Goal: Task Accomplishment & Management: Manage account settings

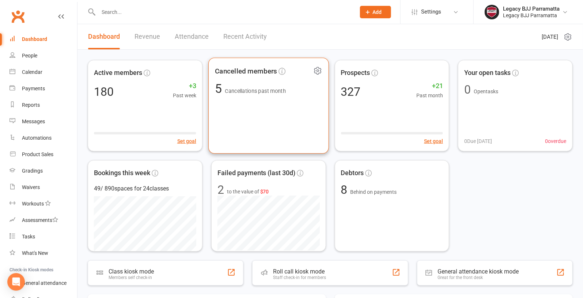
click at [274, 121] on div "Cancelled members 5 Cancellations past month" at bounding box center [268, 106] width 120 height 96
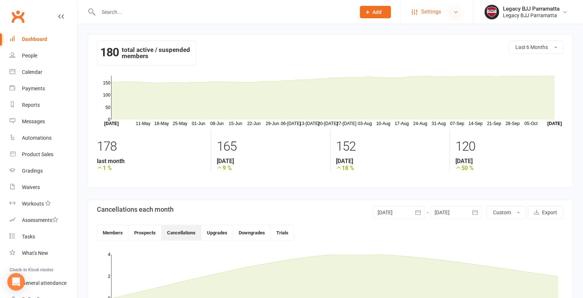
click at [453, 10] on icon at bounding box center [456, 12] width 6 height 6
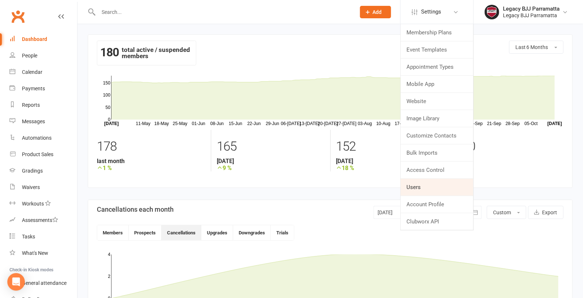
click at [416, 182] on link "Users" at bounding box center [437, 187] width 73 height 17
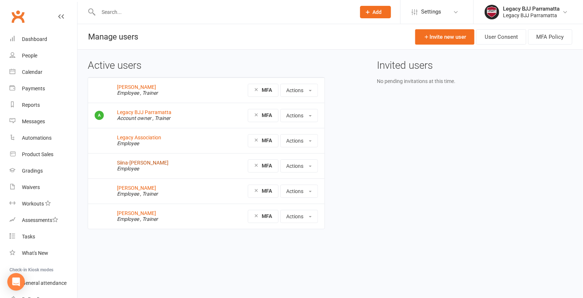
click at [149, 162] on link "Siina-Karoliina Suominen" at bounding box center [143, 163] width 52 height 6
click at [456, 39] on link "Invite new user" at bounding box center [444, 36] width 59 height 15
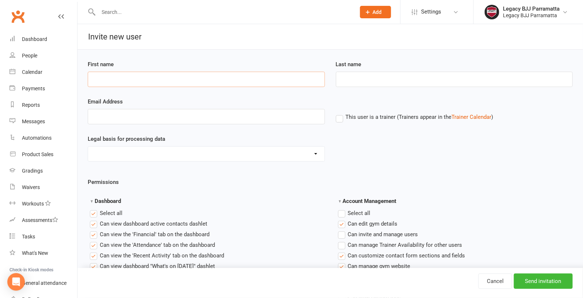
click at [247, 80] on input "First name" at bounding box center [206, 79] width 237 height 15
click at [130, 12] on input "text" at bounding box center [223, 12] width 254 height 10
type input "finacial tab"
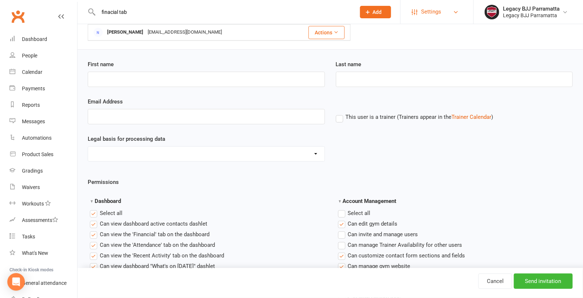
click at [456, 6] on link "Settings" at bounding box center [437, 12] width 51 height 16
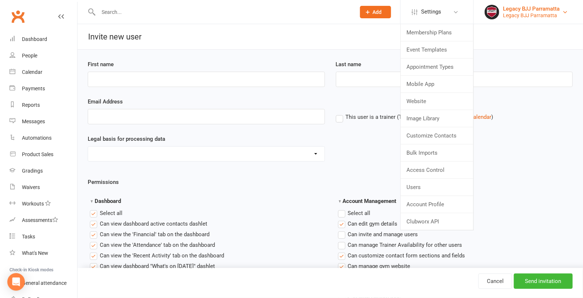
click at [556, 9] on div "Legacy BJJ Parramatta" at bounding box center [531, 8] width 57 height 7
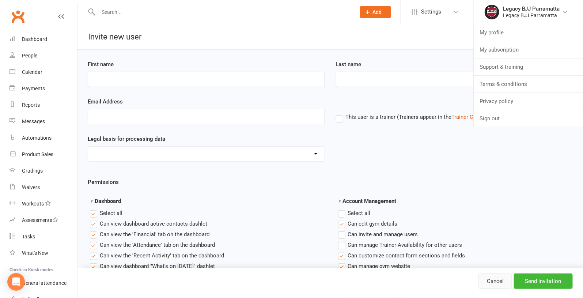
click at [500, 277] on link "Cancel" at bounding box center [496, 280] width 34 height 15
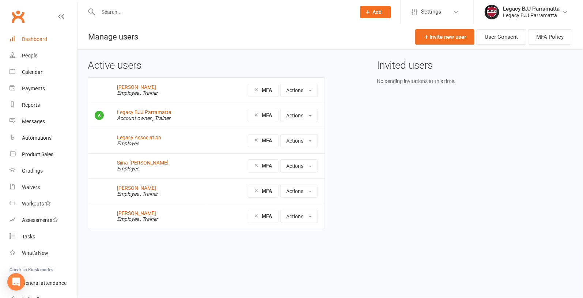
click at [39, 37] on div "Dashboard" at bounding box center [34, 39] width 25 height 6
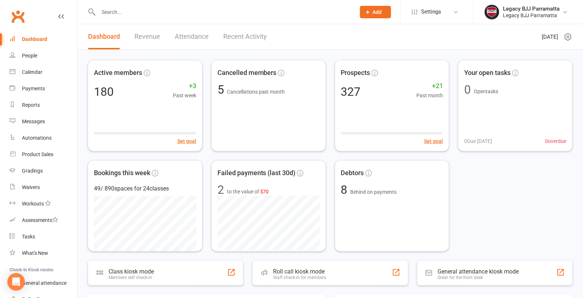
click at [145, 34] on link "Revenue" at bounding box center [148, 36] width 26 height 25
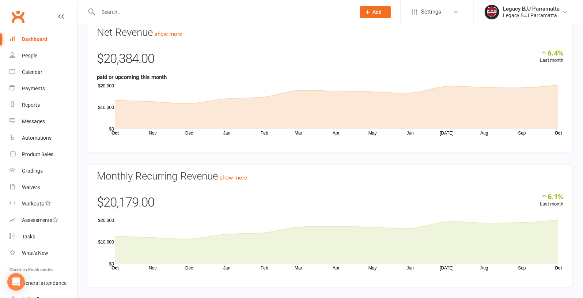
scroll to position [50, 0]
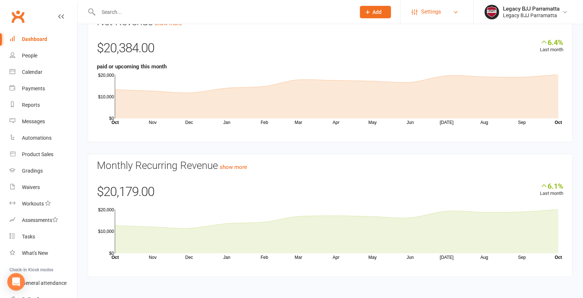
click at [449, 16] on link "Settings" at bounding box center [437, 12] width 51 height 16
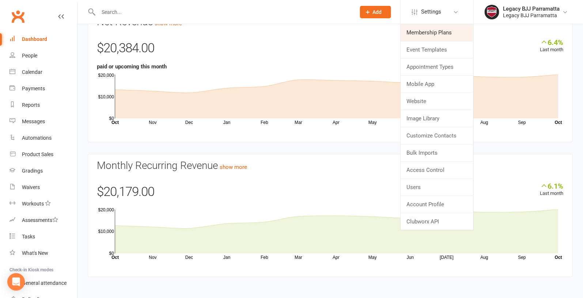
click at [436, 33] on link "Membership Plans" at bounding box center [437, 32] width 73 height 17
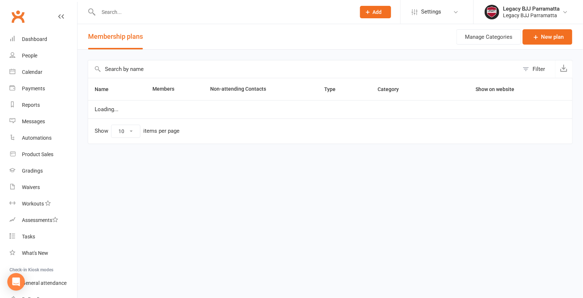
select select "25"
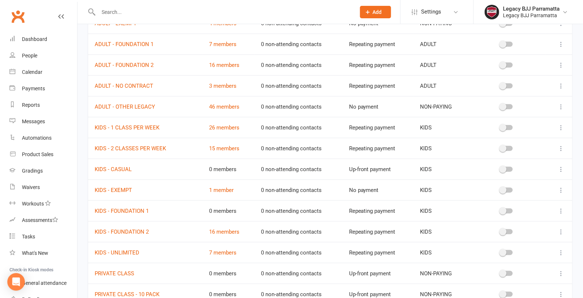
scroll to position [177, 0]
